Goal: Ask a question: Seek information or help from site administrators or community

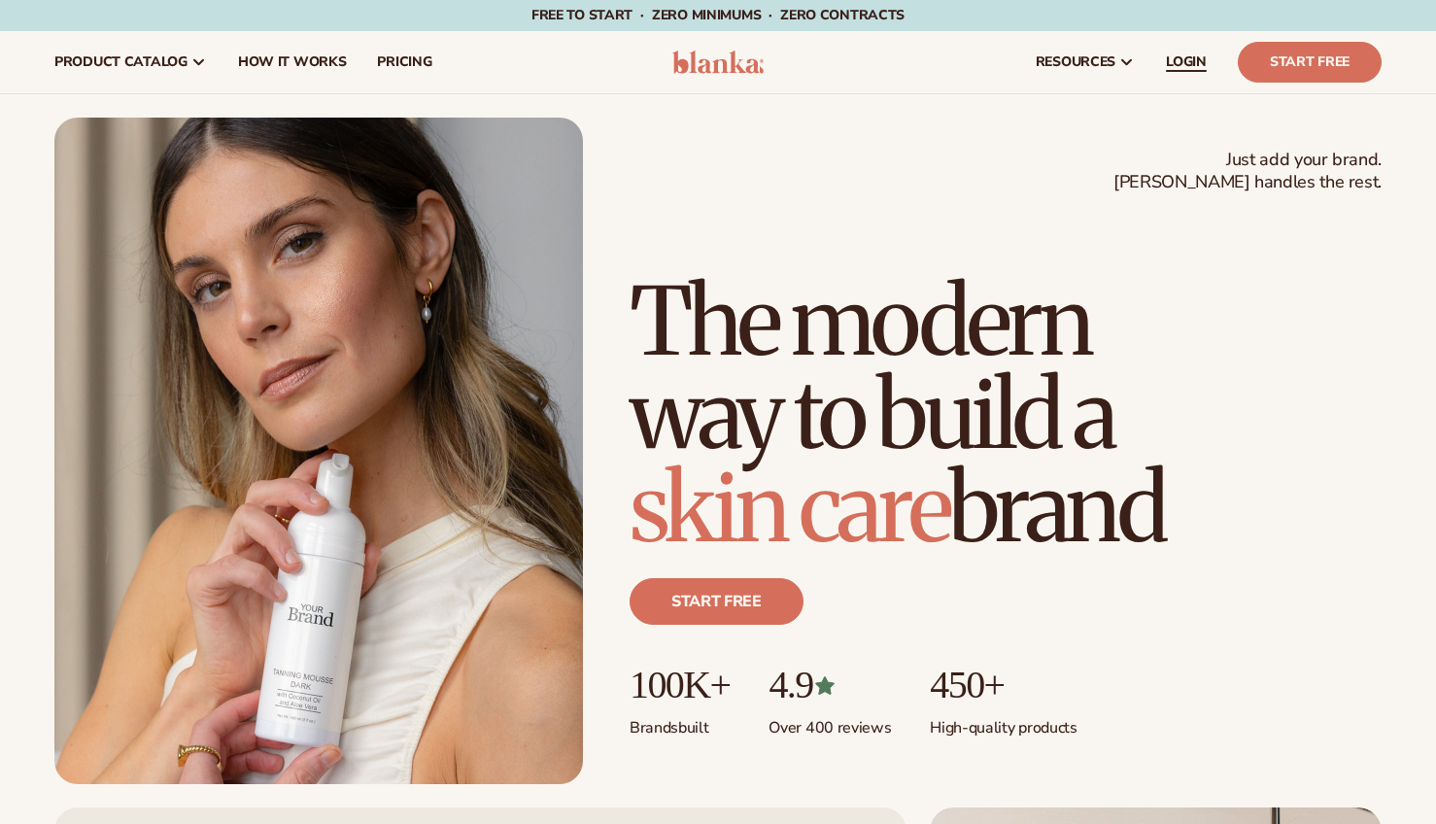
click at [1184, 63] on span "LOGIN" at bounding box center [1186, 62] width 41 height 16
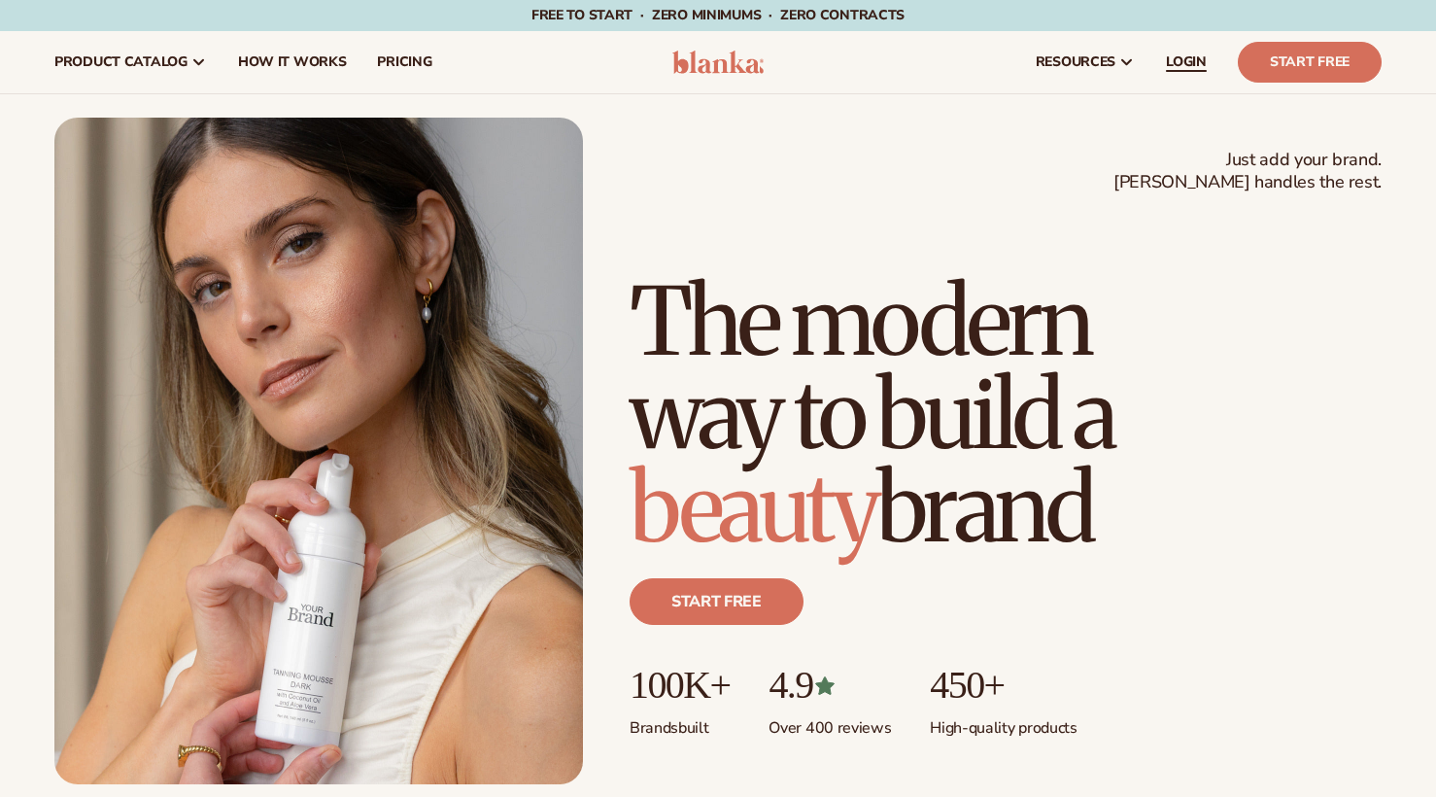
click at [1198, 67] on span "LOGIN" at bounding box center [1186, 62] width 41 height 16
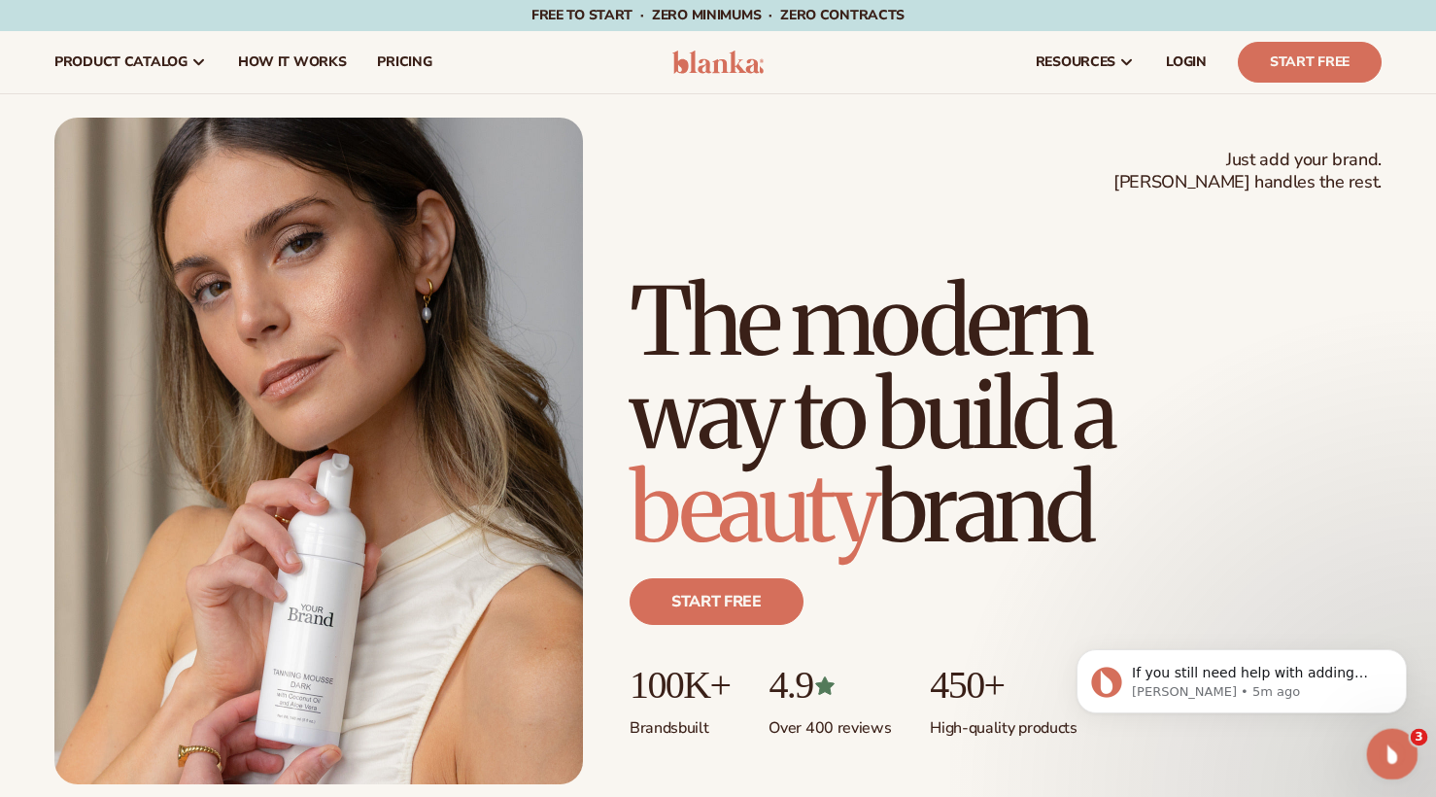
click at [1375, 745] on div "Open Intercom Messenger" at bounding box center [1389, 751] width 64 height 64
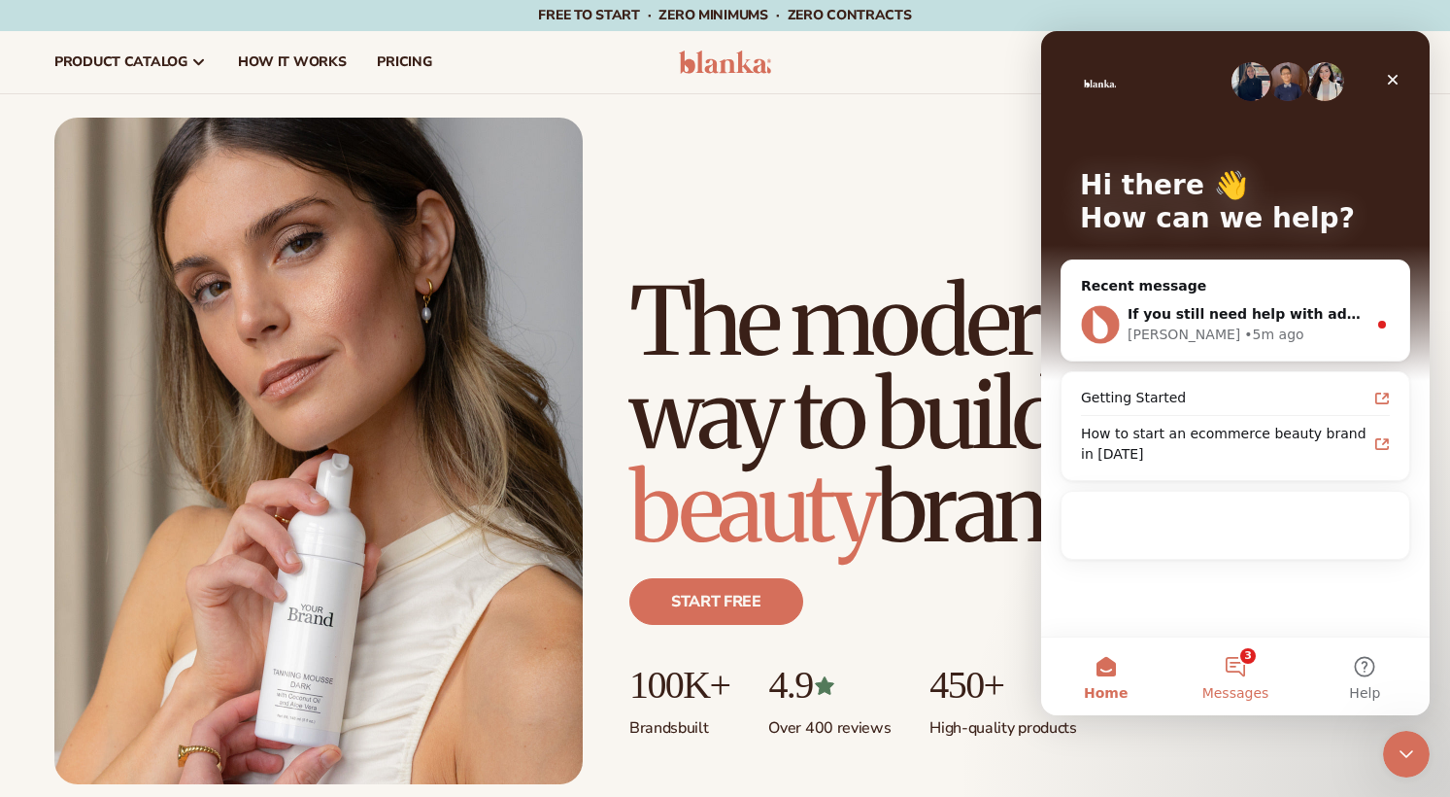
click at [1232, 680] on button "3 Messages" at bounding box center [1235, 676] width 129 height 78
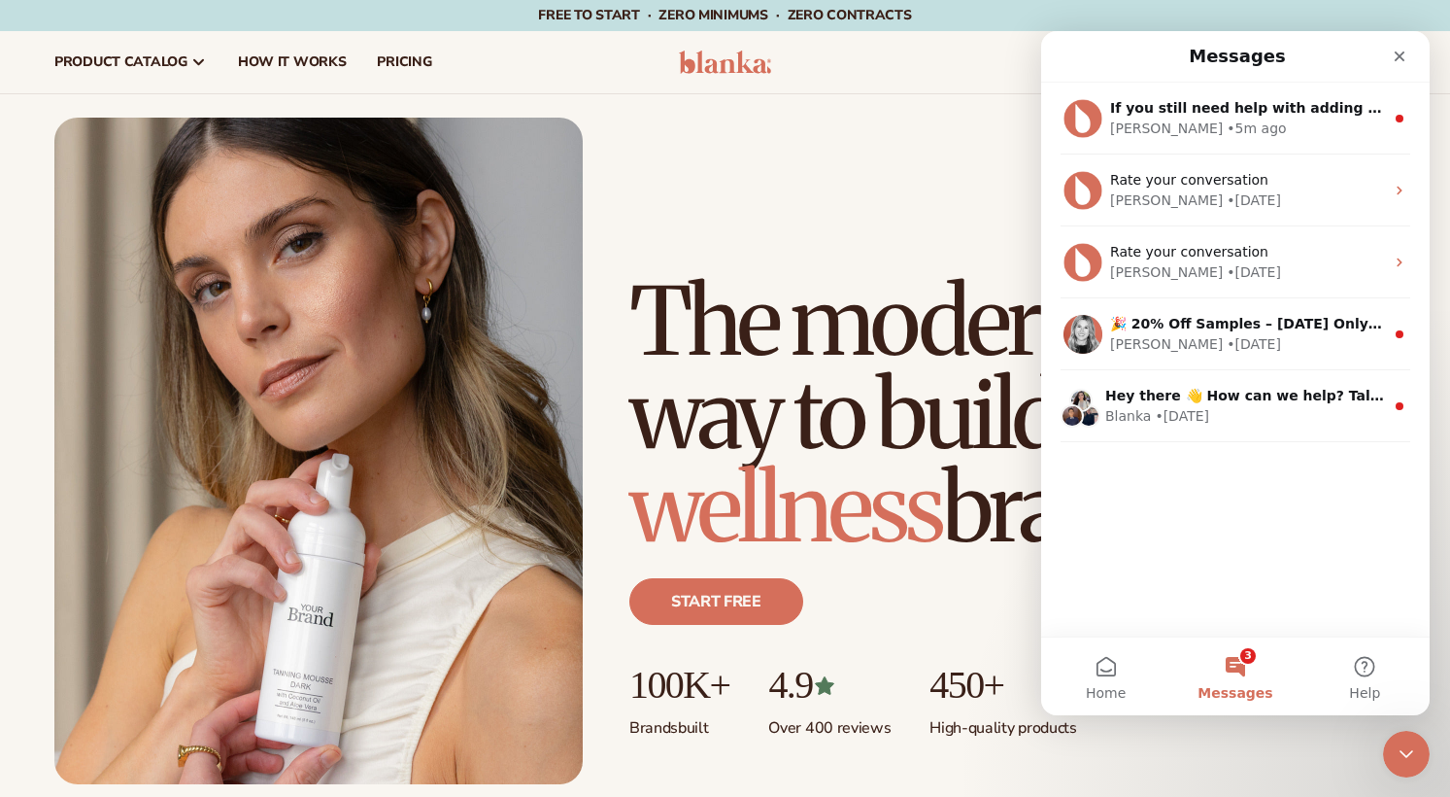
click at [1241, 670] on button "3 Messages" at bounding box center [1235, 676] width 129 height 78
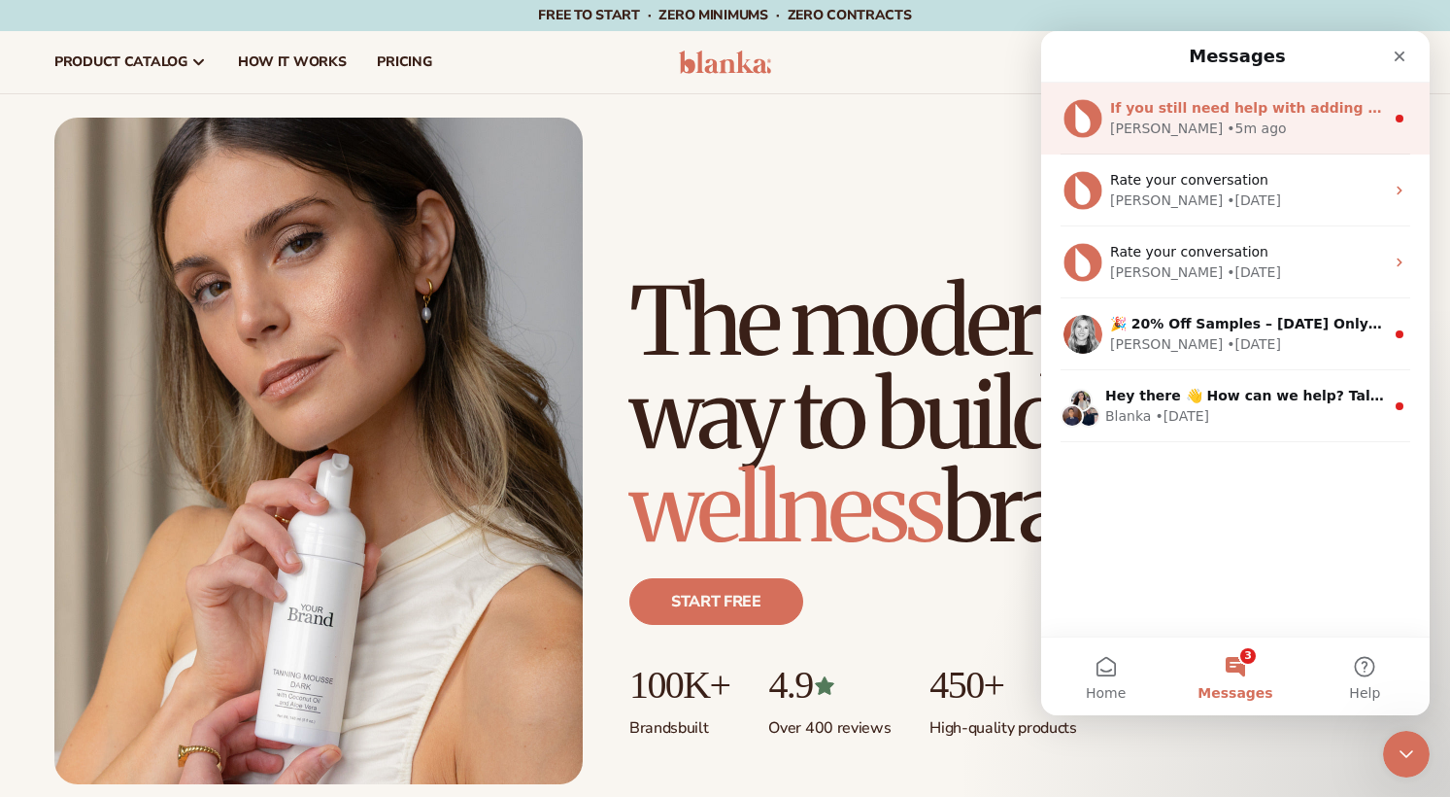
click at [1233, 133] on div "Lee • 5m ago" at bounding box center [1247, 129] width 274 height 20
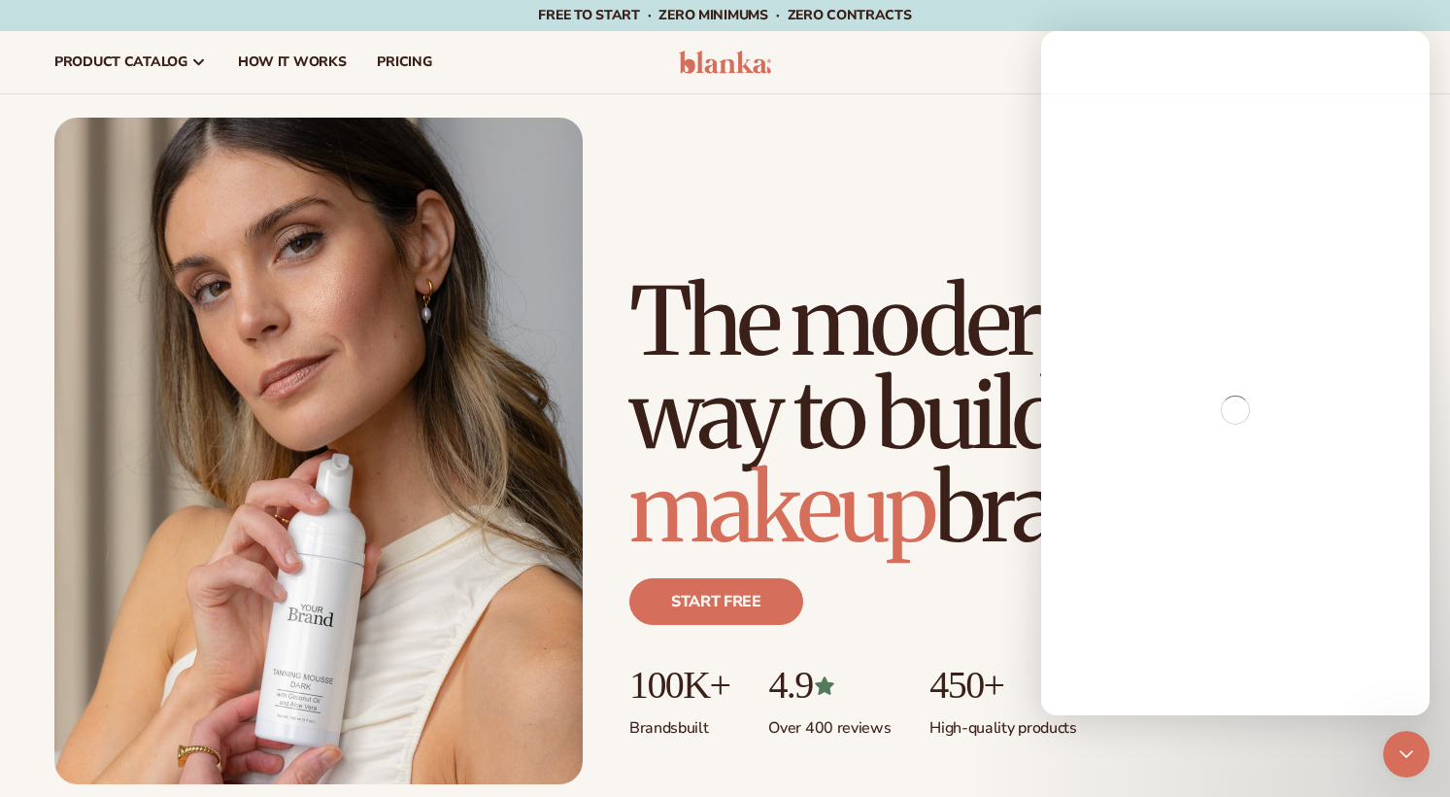
scroll to position [3, 0]
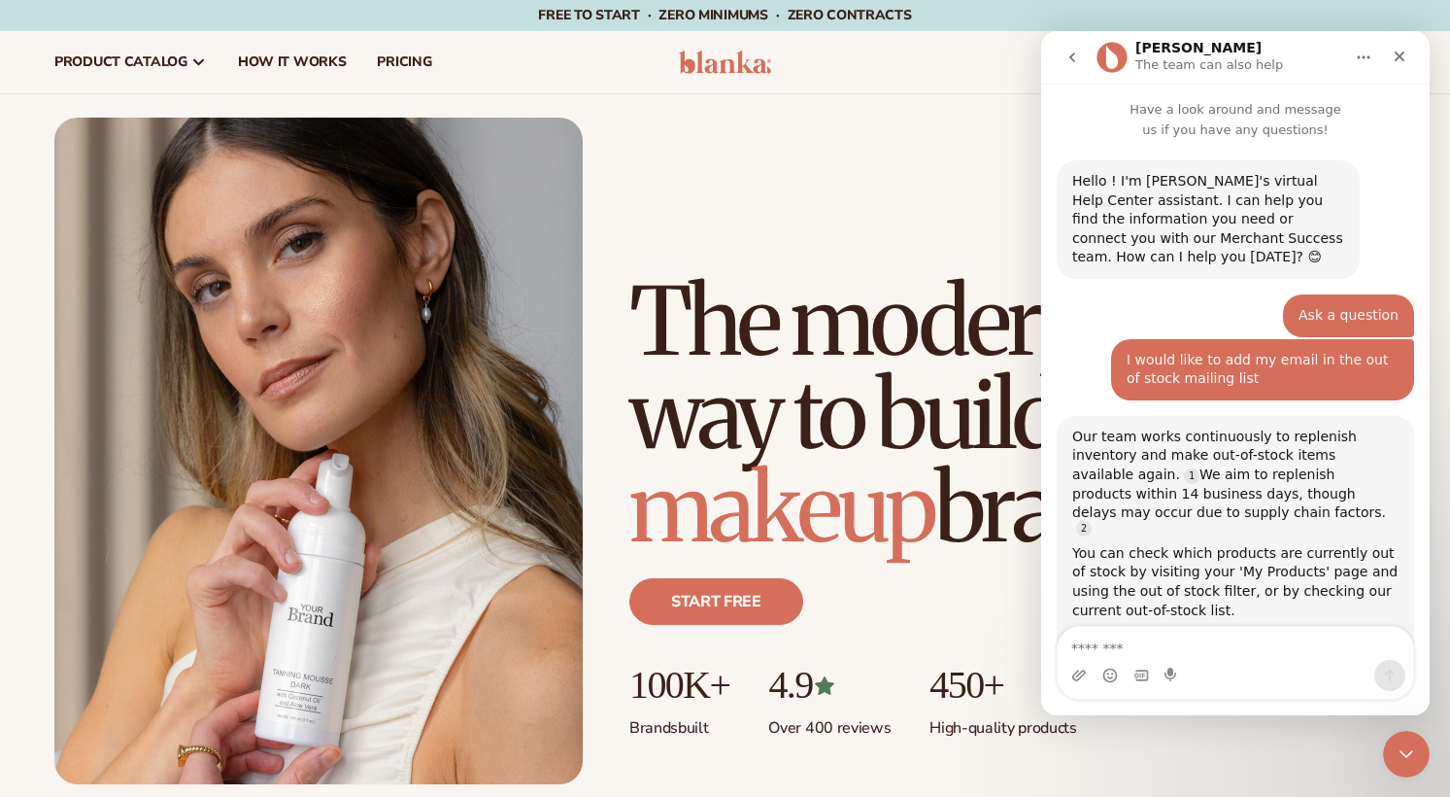
click at [1211, 641] on textarea "Message…" at bounding box center [1236, 643] width 356 height 33
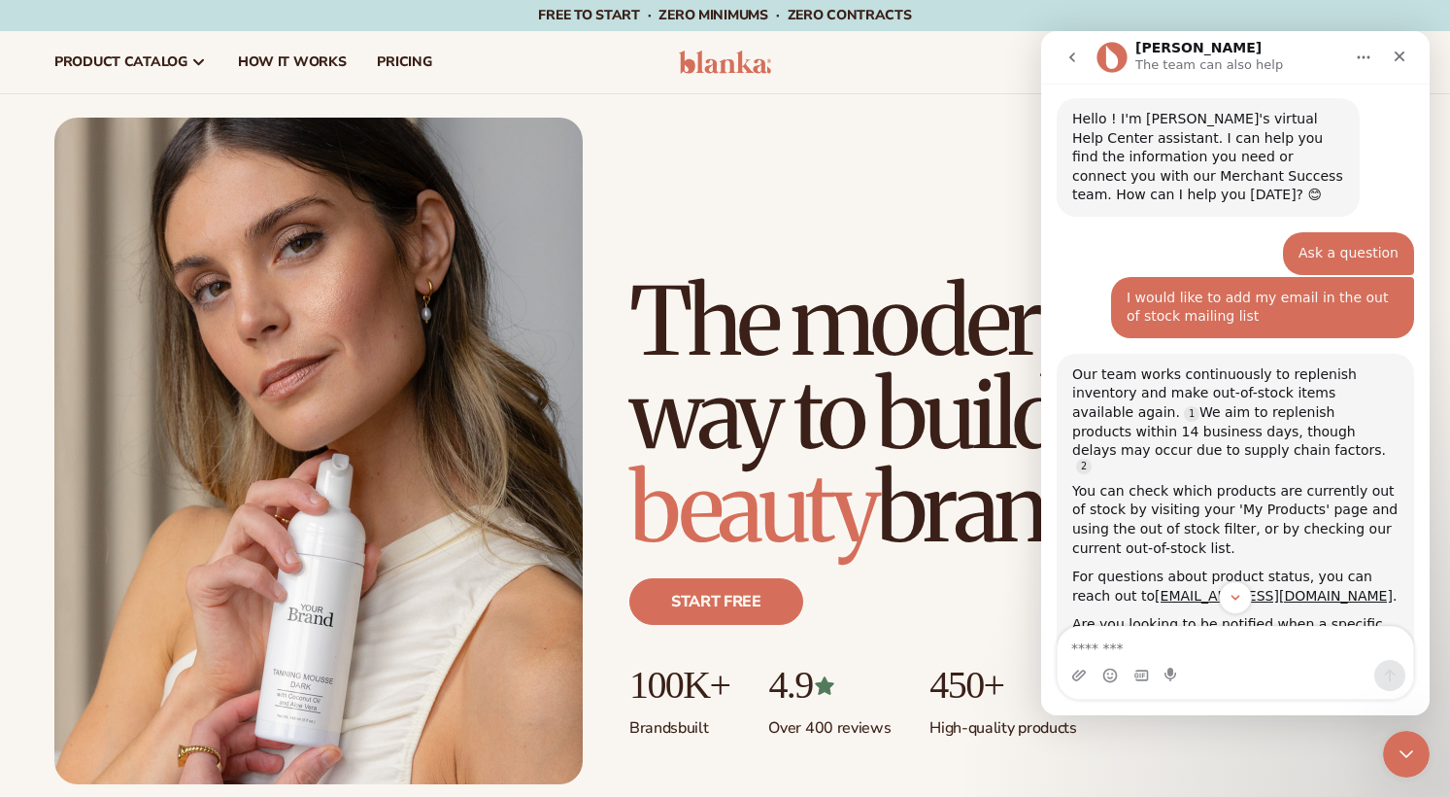
scroll to position [142, 0]
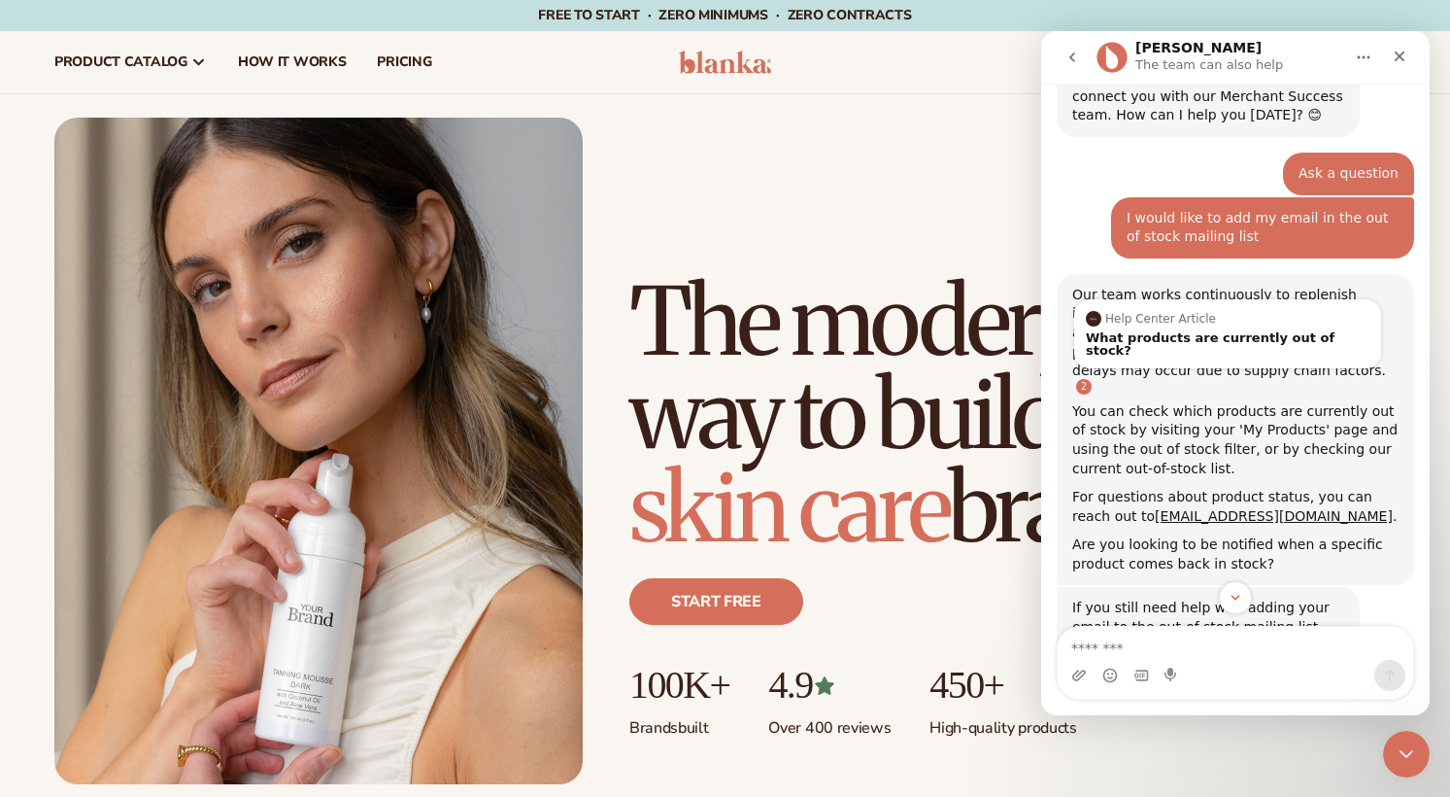
click at [1092, 379] on link "Source reference 10426505:" at bounding box center [1084, 387] width 16 height 16
click at [1215, 331] on div "What products are currently out of stock?" at bounding box center [1228, 343] width 284 height 25
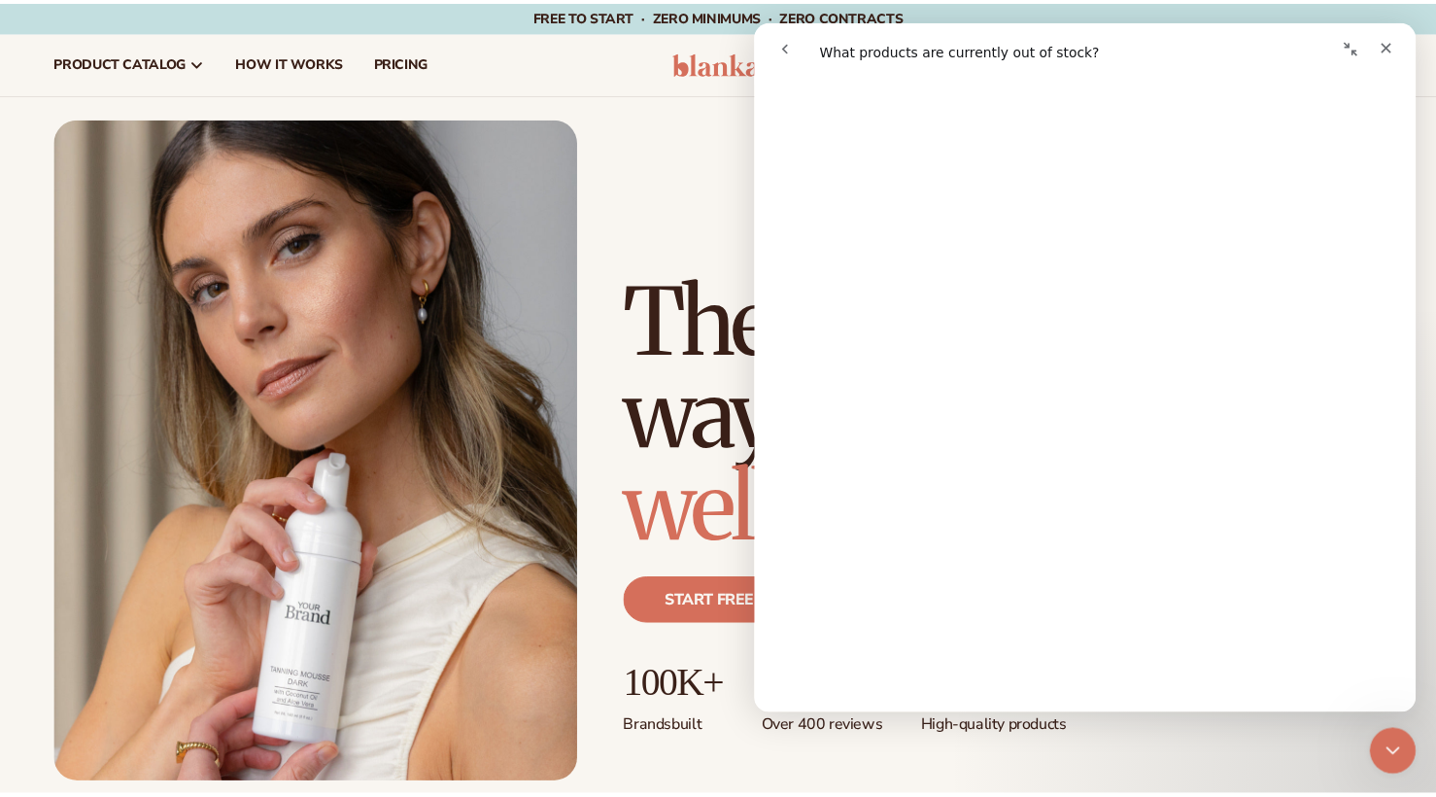
scroll to position [0, 0]
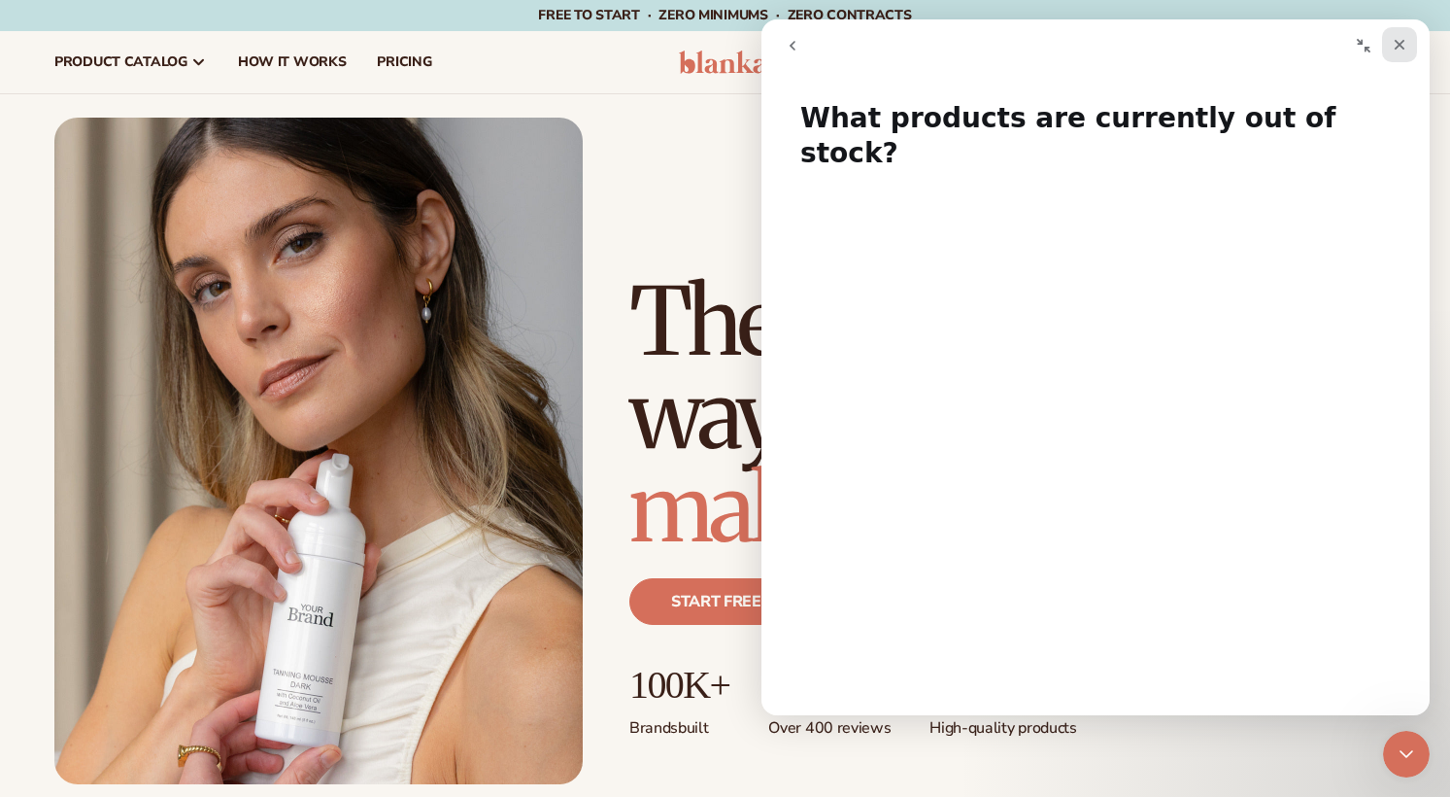
click at [1397, 39] on icon "Close" at bounding box center [1400, 45] width 16 height 16
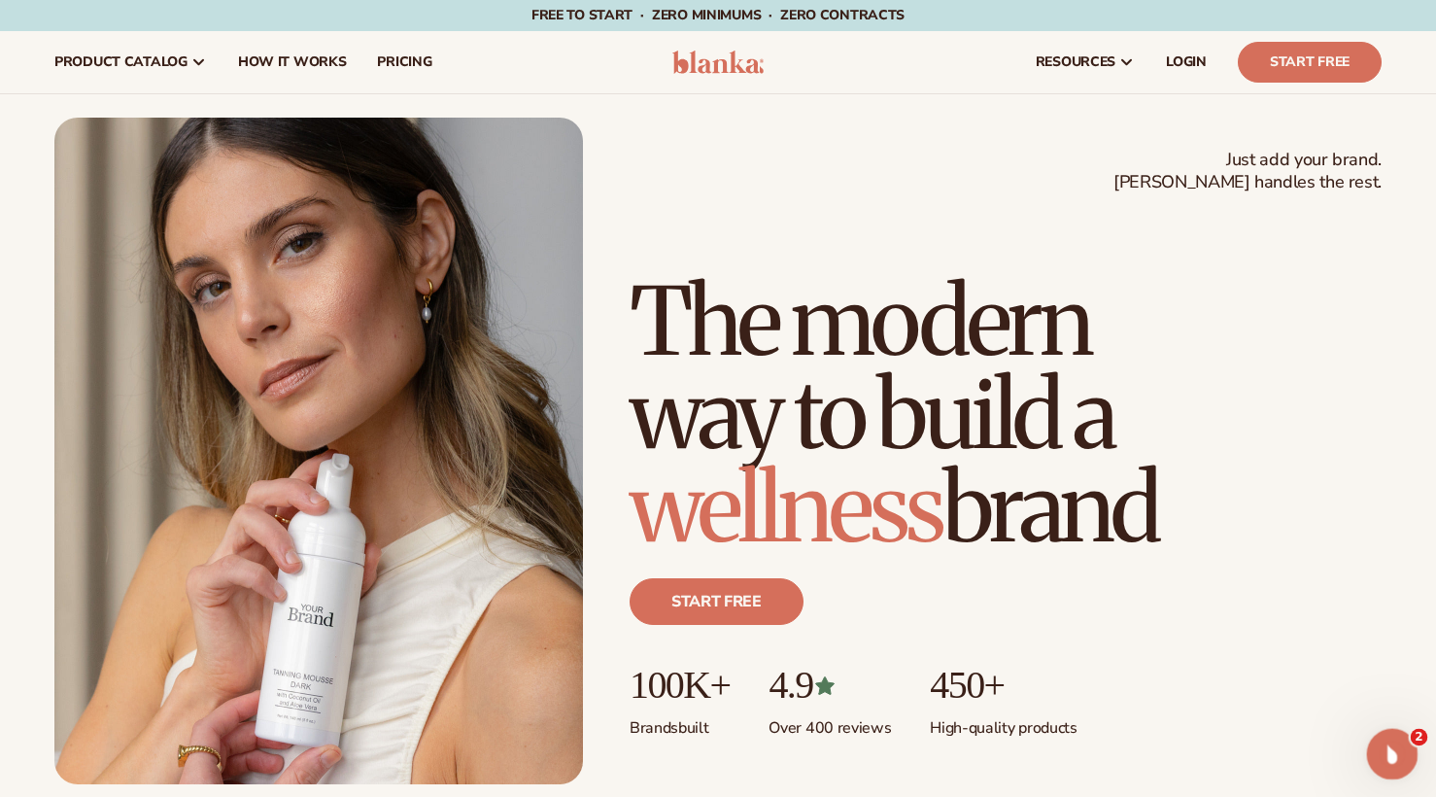
click at [1376, 740] on div "Open Intercom Messenger" at bounding box center [1389, 751] width 64 height 64
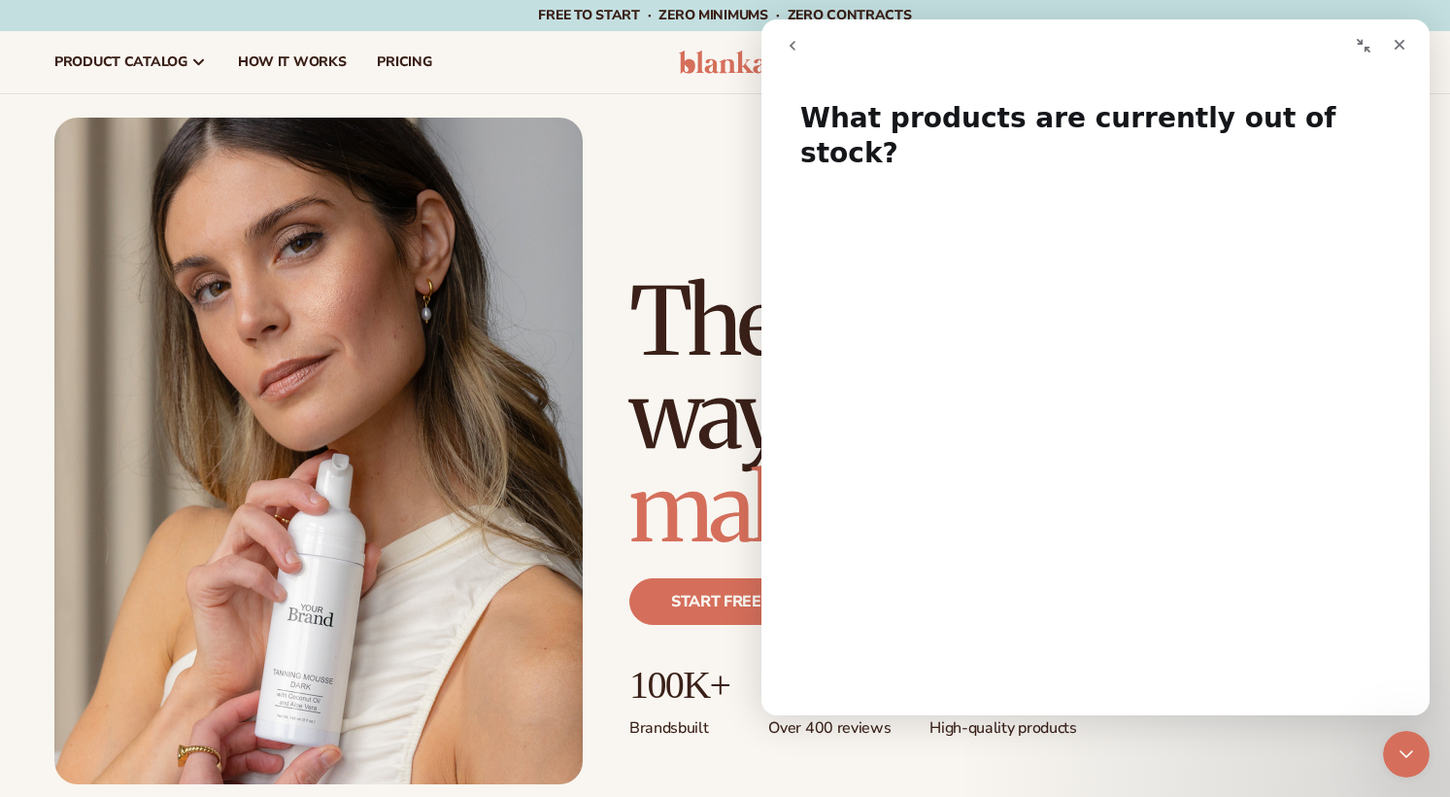
drag, startPoint x: 800, startPoint y: 48, endPoint x: 1589, endPoint y: 87, distance: 789.8
click at [800, 48] on button "go back" at bounding box center [792, 45] width 37 height 37
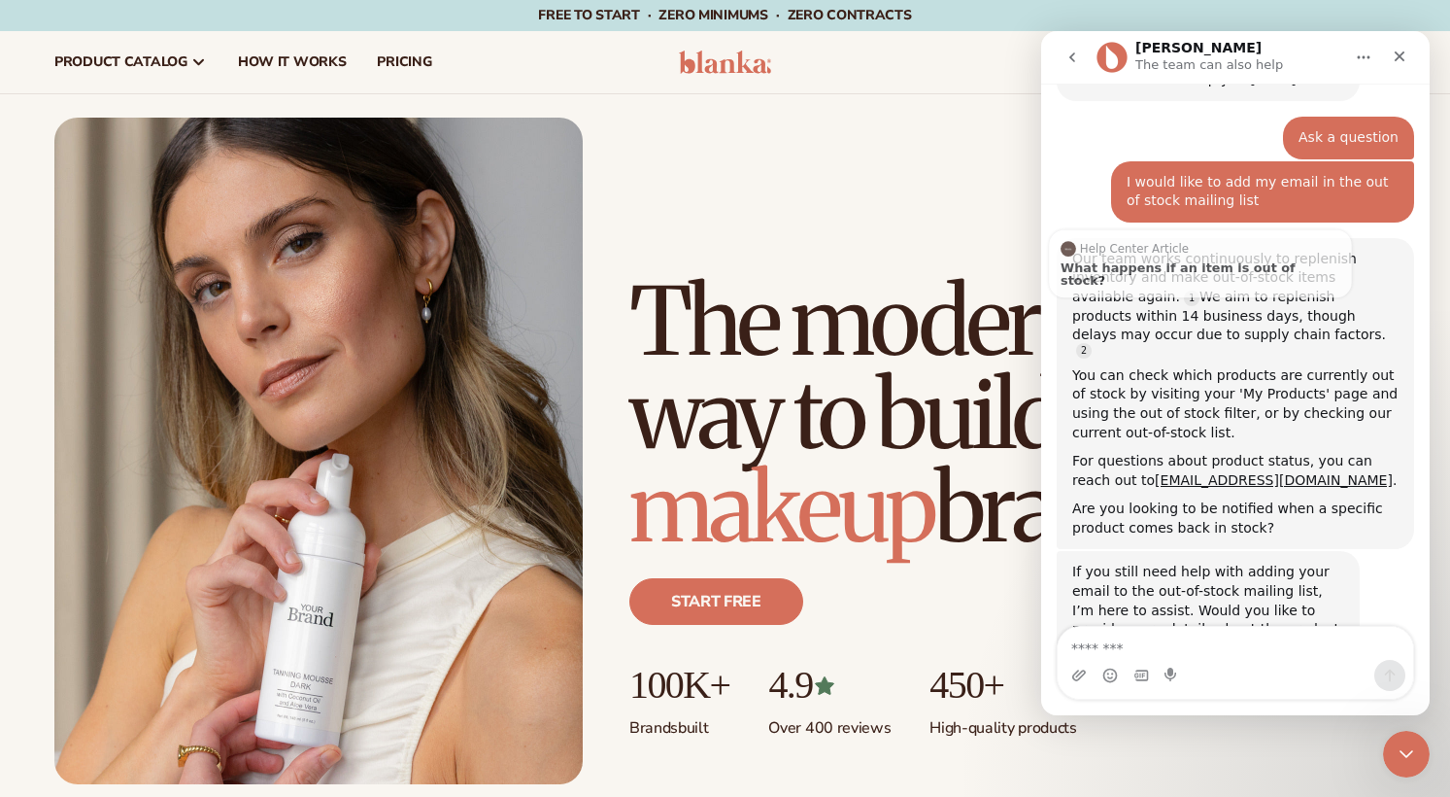
scroll to position [238, 0]
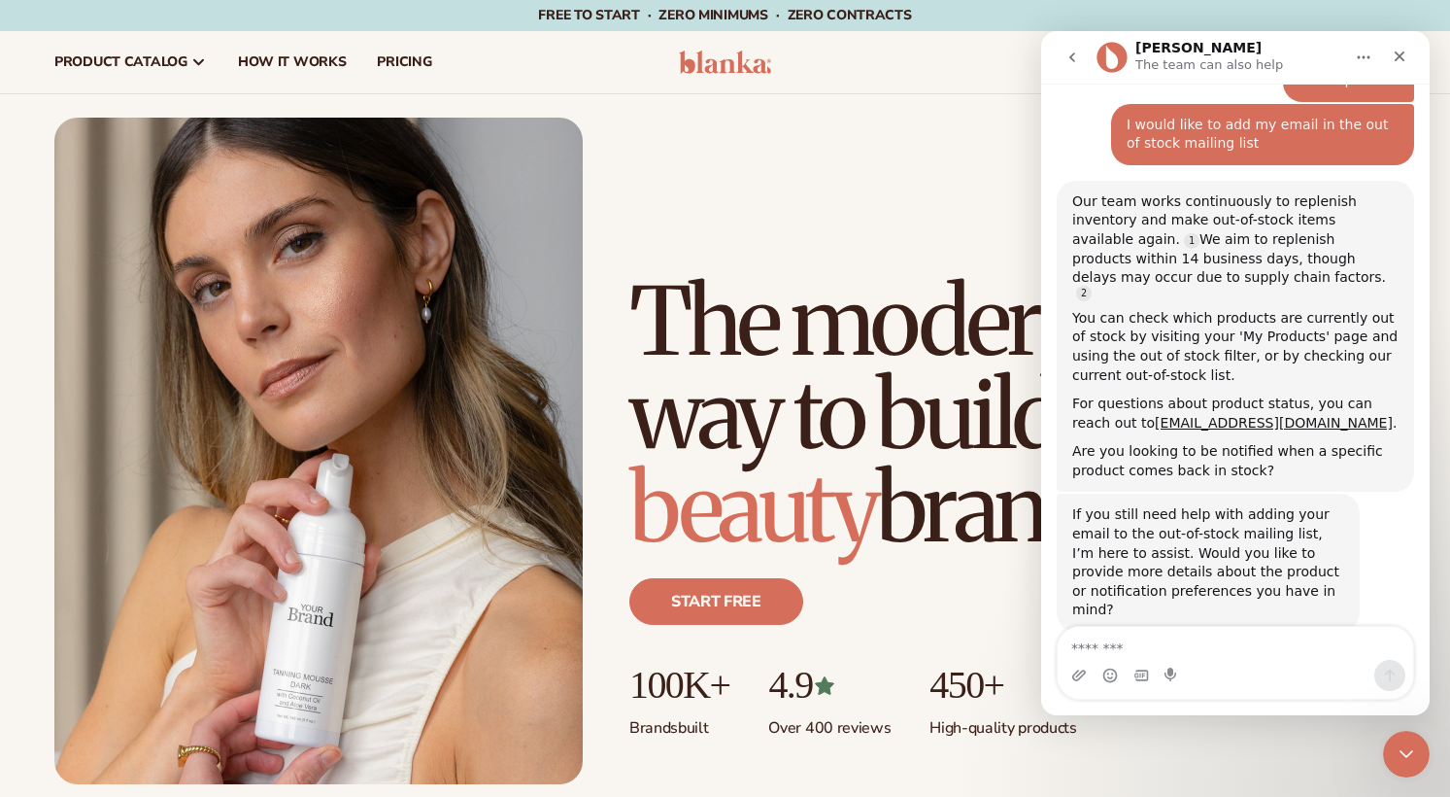
click at [1184, 646] on textarea "Message…" at bounding box center [1236, 643] width 356 height 33
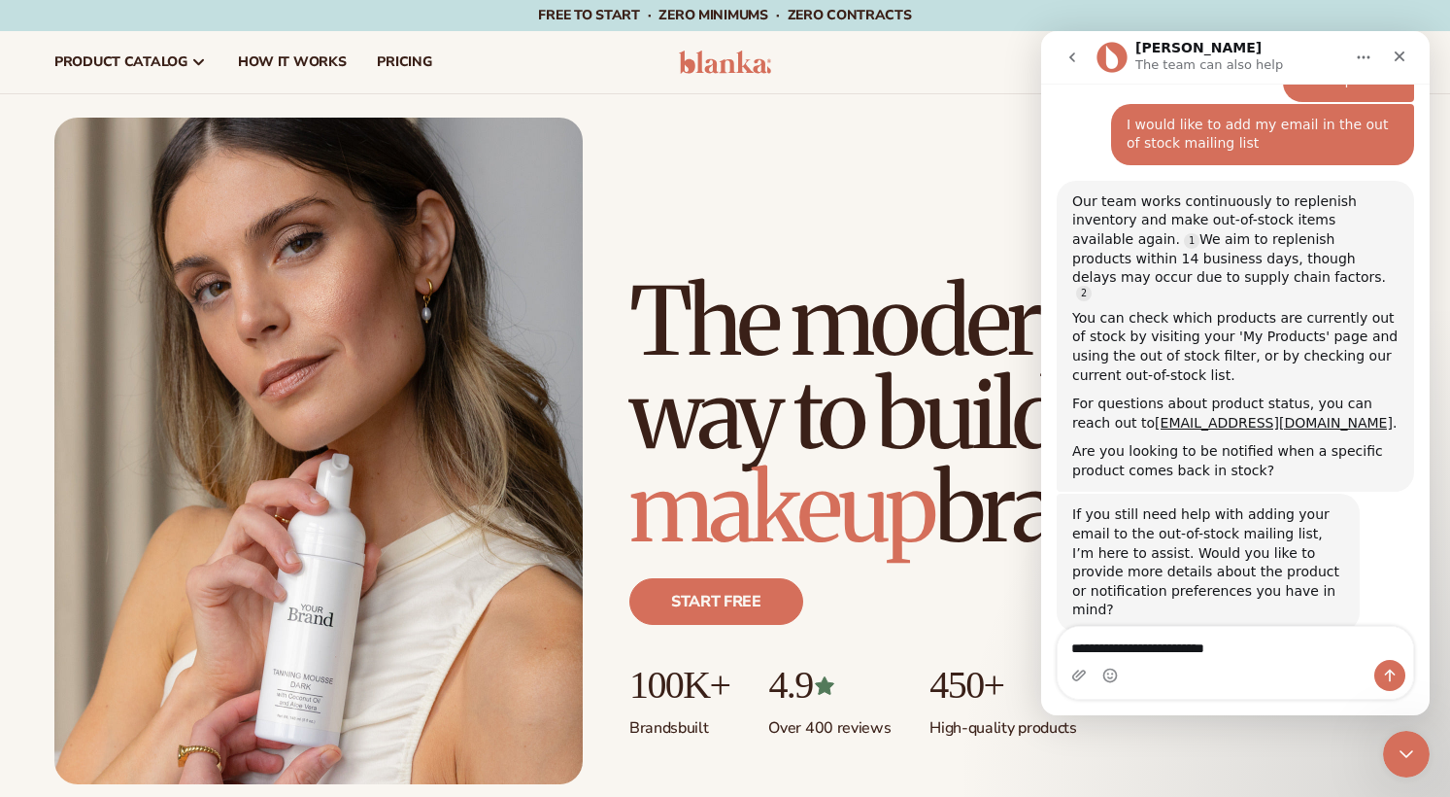
type textarea "**********"
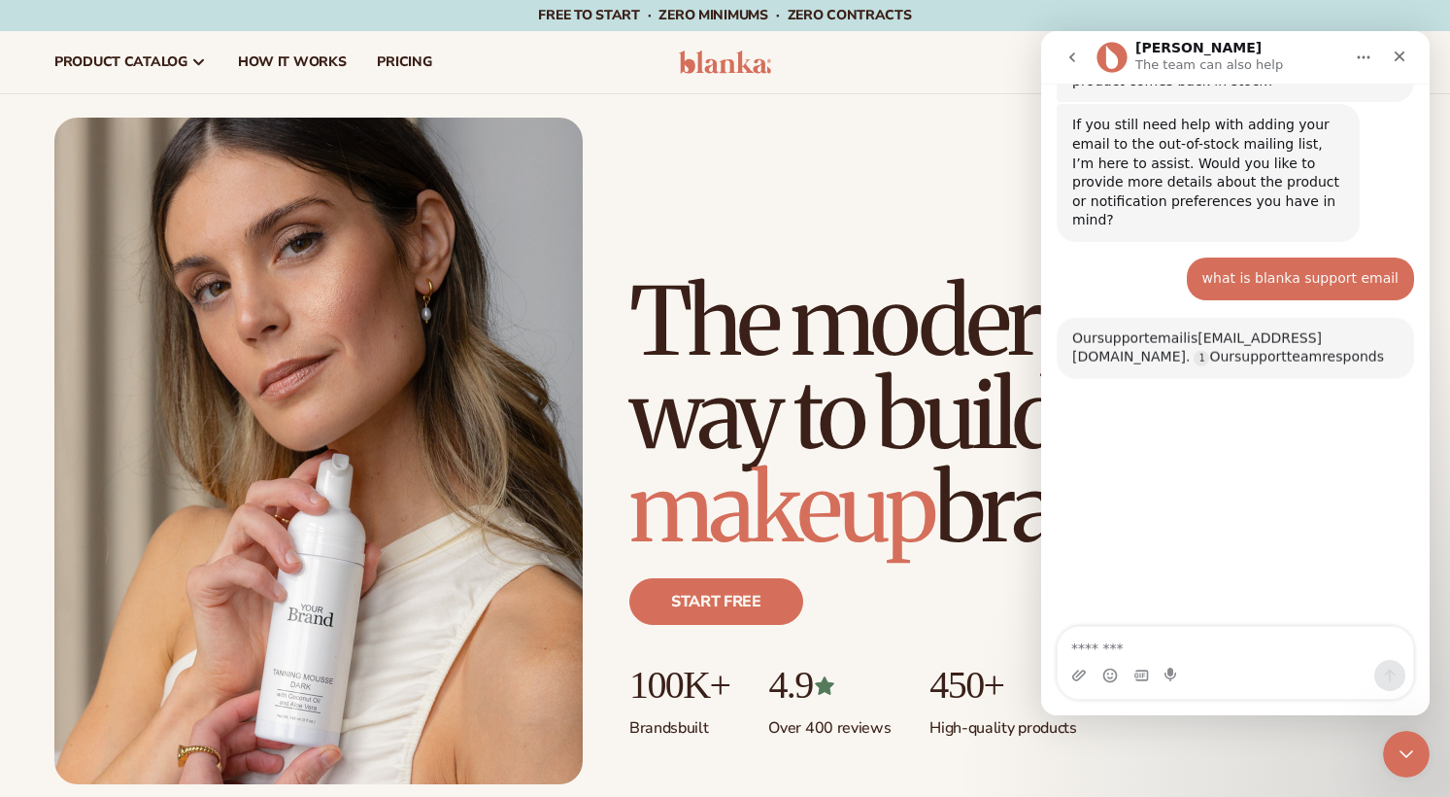
scroll to position [760, 0]
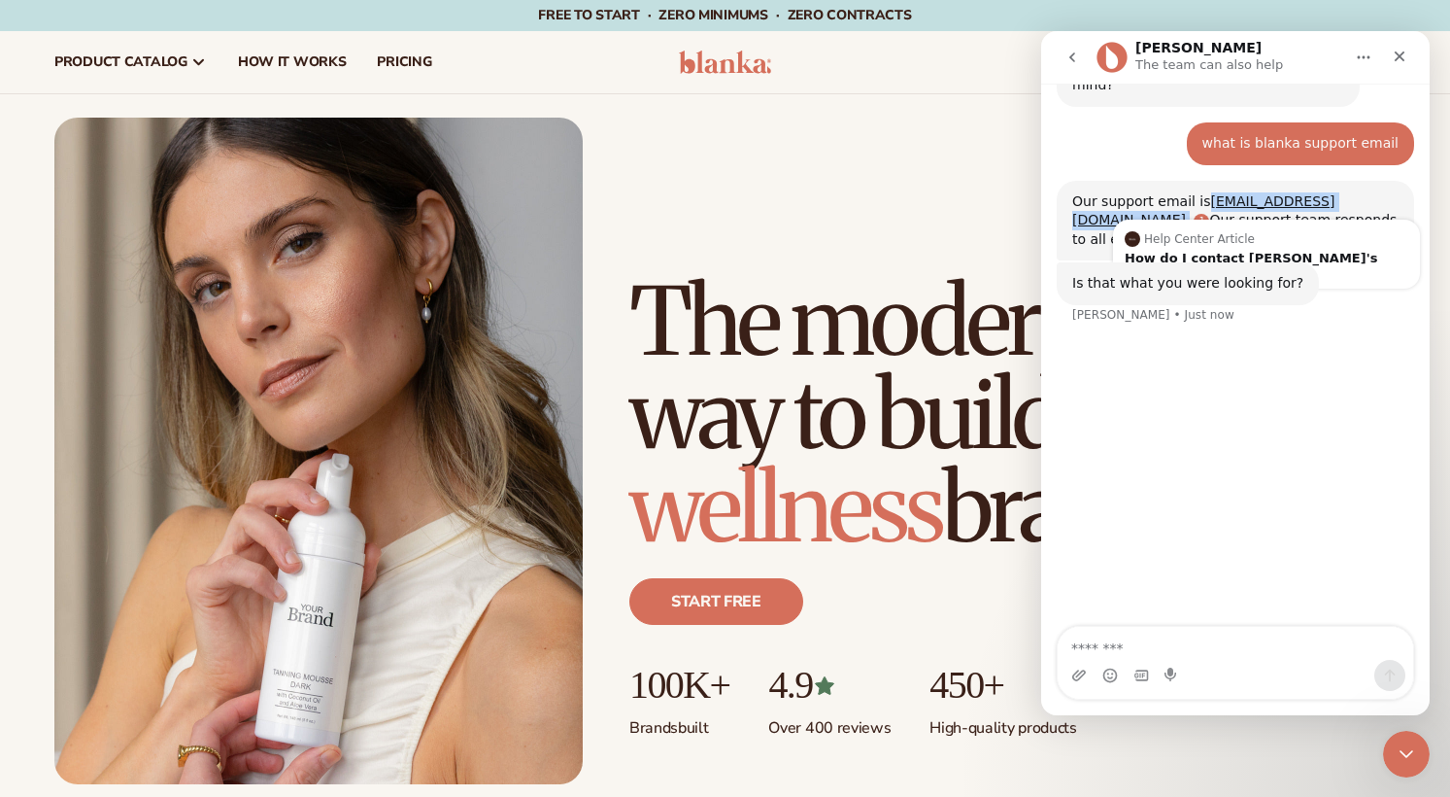
drag, startPoint x: 1201, startPoint y: 152, endPoint x: 1355, endPoint y: 161, distance: 154.8
click at [1355, 192] on div "Our support email is hello@blankabrand.com . Our support team responds to all e…" at bounding box center [1235, 220] width 326 height 57
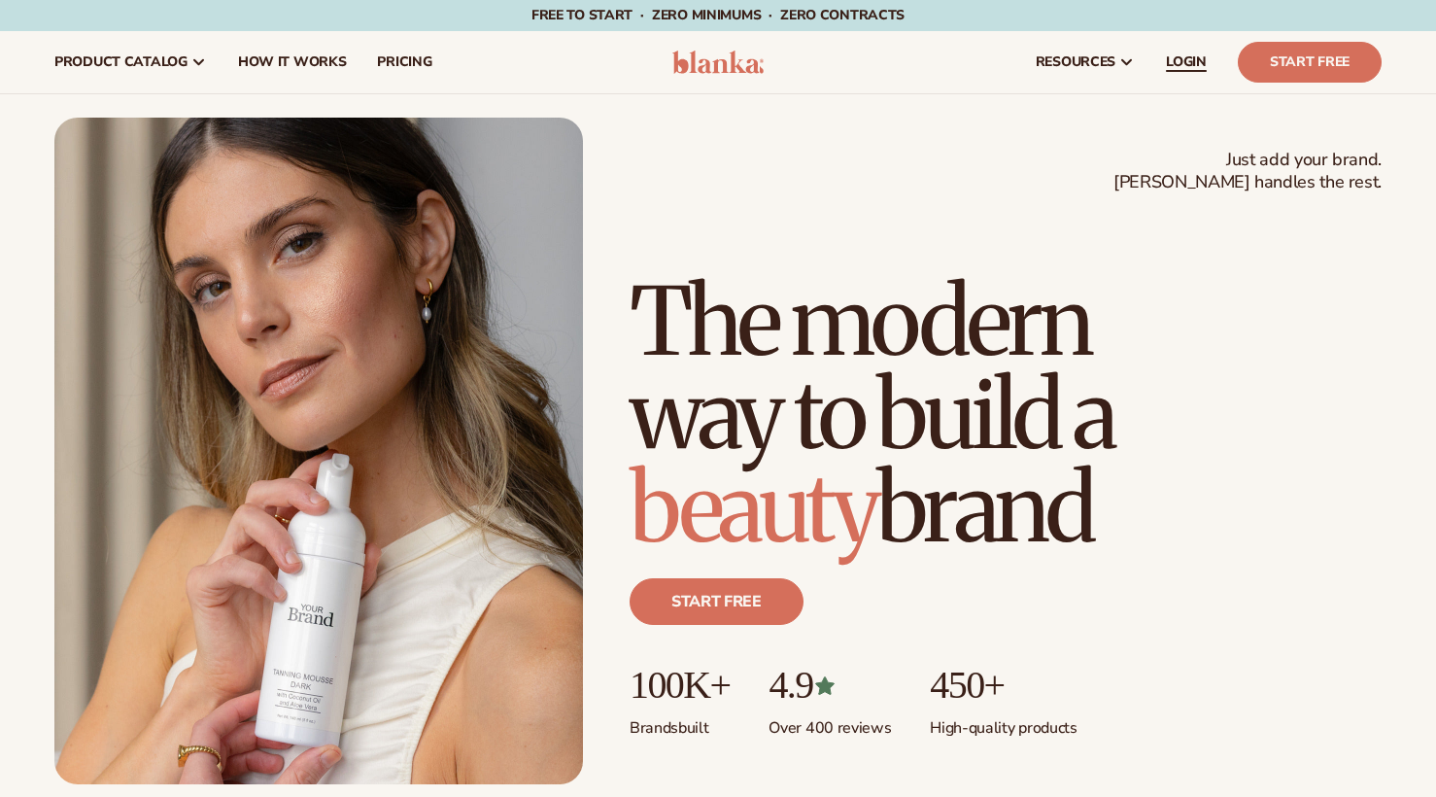
click at [1204, 55] on span "LOGIN" at bounding box center [1186, 62] width 41 height 16
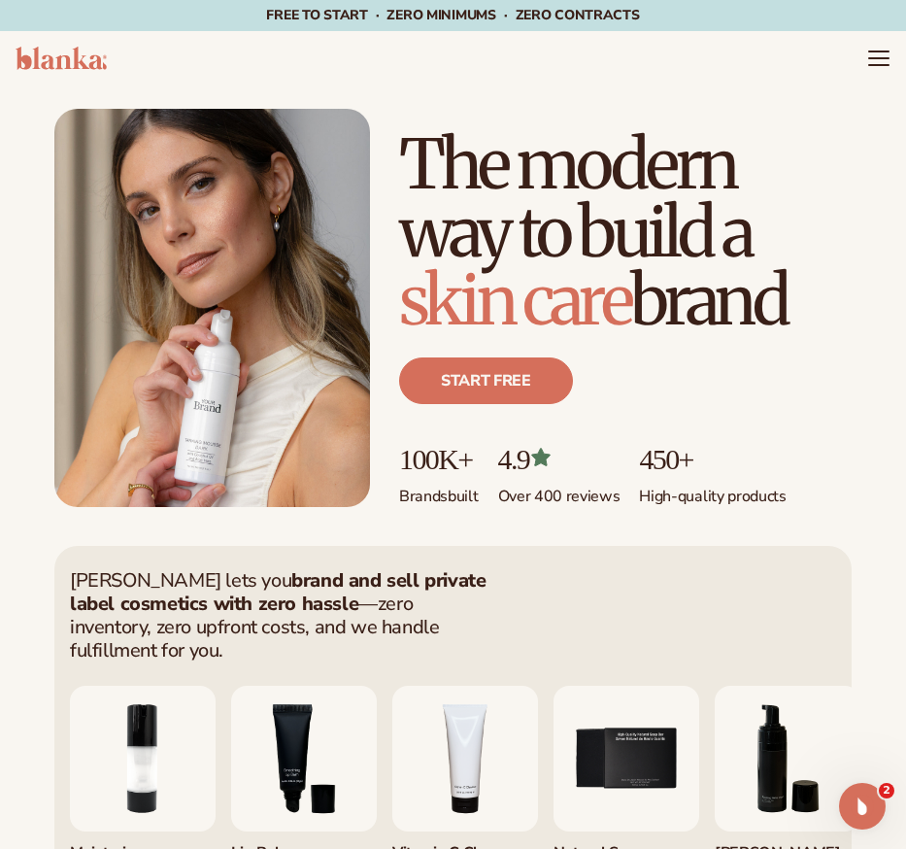
click at [875, 55] on icon "Menu" at bounding box center [878, 58] width 23 height 23
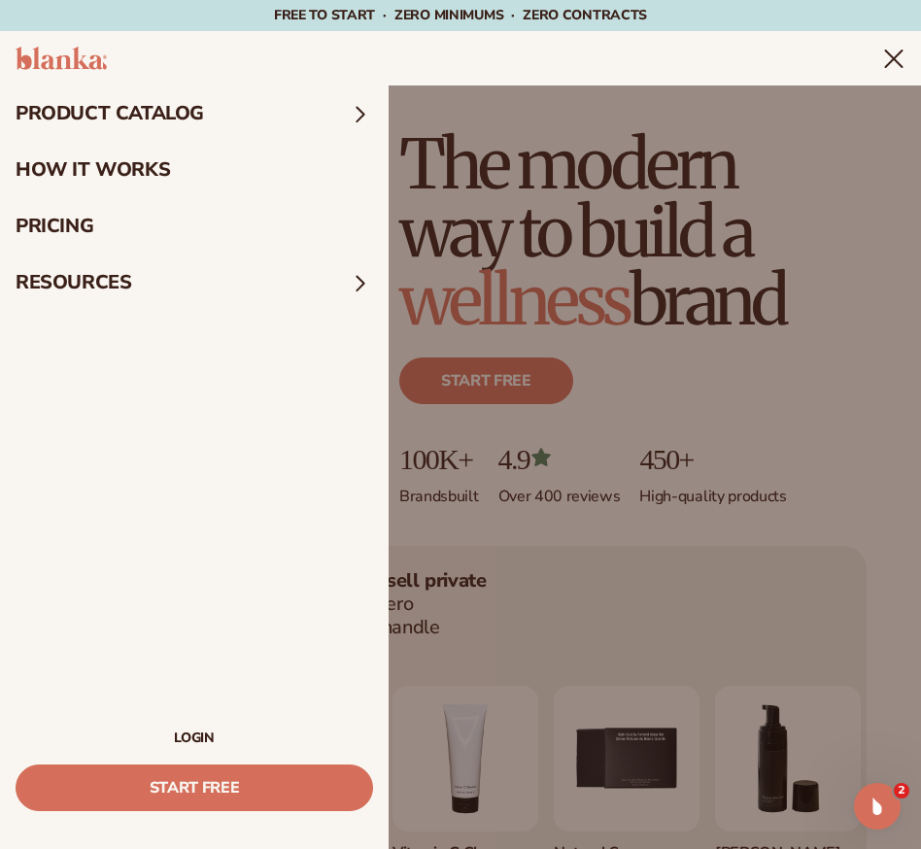
click at [174, 748] on div "Start Free" at bounding box center [194, 778] width 357 height 66
click at [184, 740] on link "LOGIN" at bounding box center [194, 738] width 357 height 14
click at [193, 738] on link "LOGIN" at bounding box center [194, 738] width 357 height 14
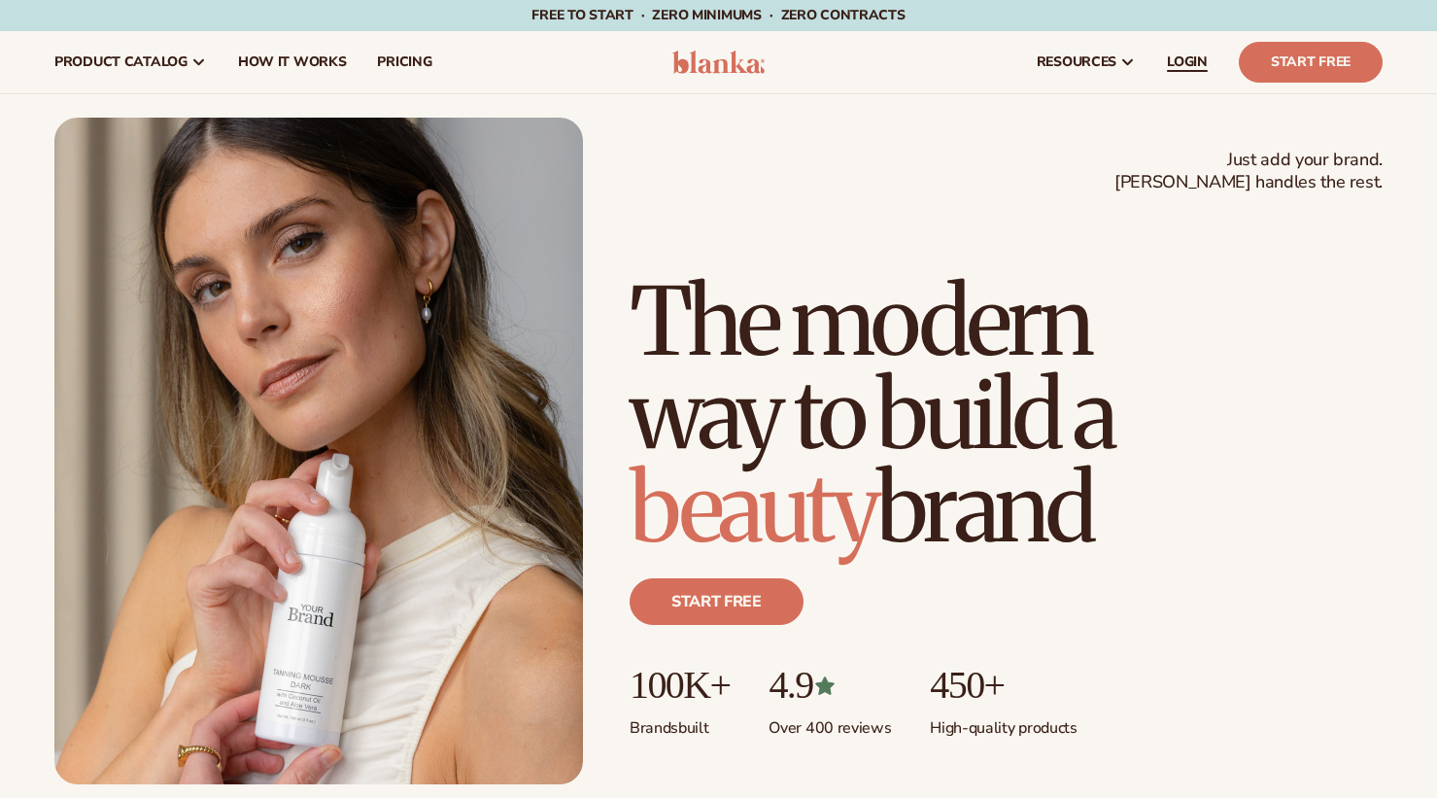
click at [1181, 60] on span "LOGIN" at bounding box center [1187, 62] width 41 height 16
